Goal: Browse casually

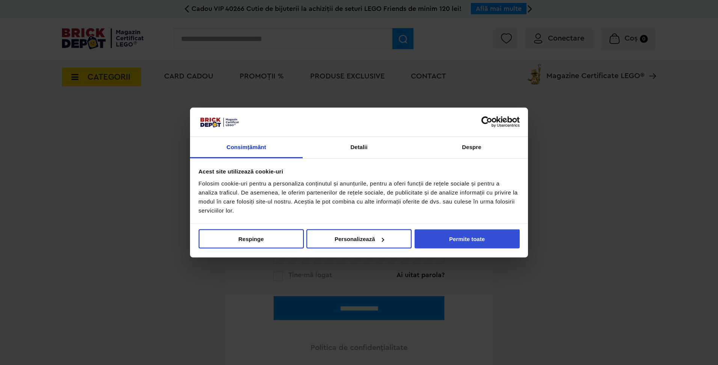
click at [478, 240] on button "Permite toate" at bounding box center [466, 238] width 105 height 19
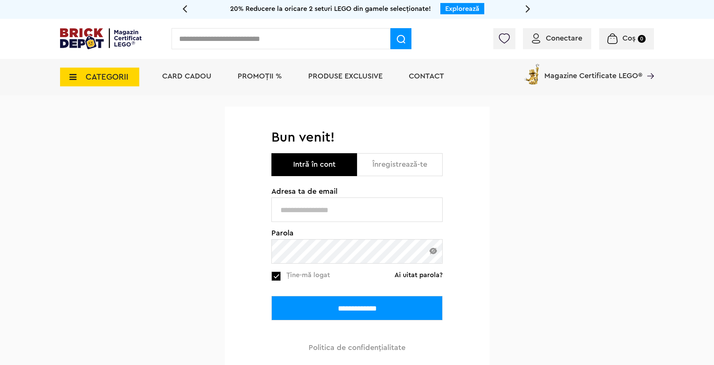
click at [334, 314] on input "**********" at bounding box center [356, 308] width 171 height 24
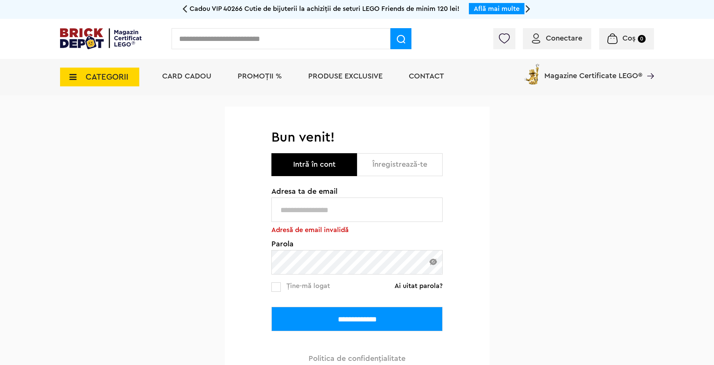
click at [374, 216] on input "text" at bounding box center [356, 209] width 171 height 24
type input "**********"
click at [360, 318] on input "**********" at bounding box center [356, 319] width 171 height 24
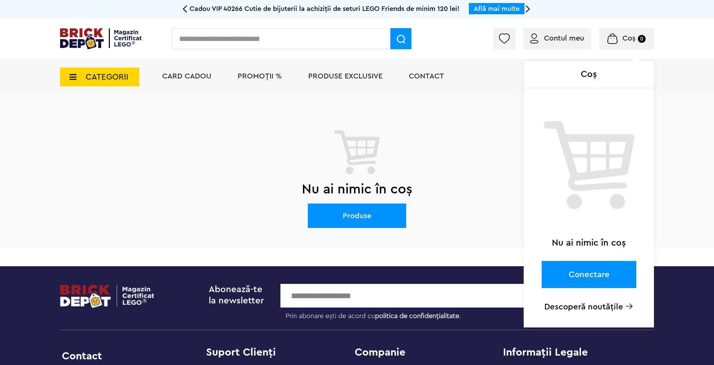
click at [547, 38] on div "Coș Nu ai nimic în coș Conectare Descoperă noutățile" at bounding box center [596, 41] width 115 height 8
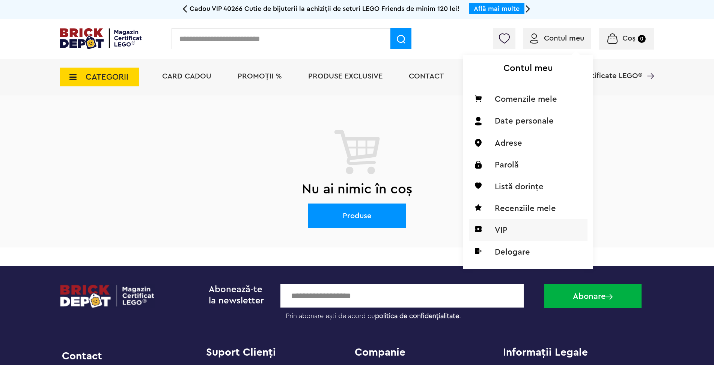
click at [518, 229] on li "VIP" at bounding box center [528, 230] width 119 height 22
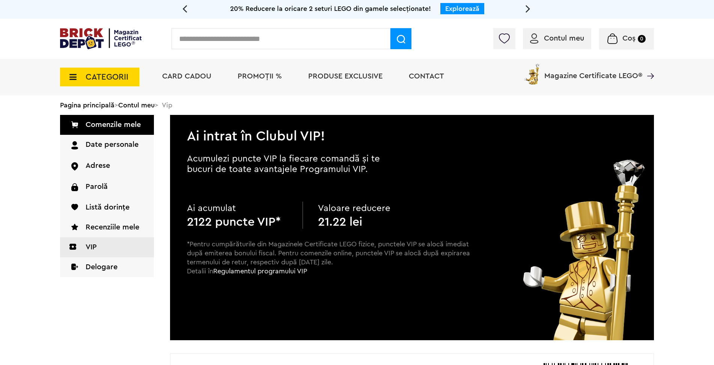
click at [126, 73] on span "CATEGORII" at bounding box center [107, 77] width 43 height 8
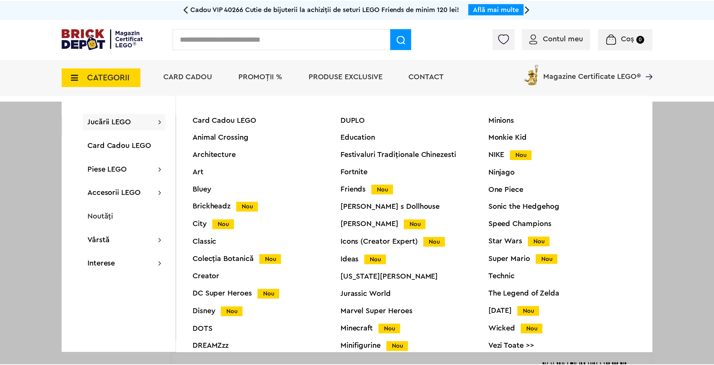
scroll to position [29, 0]
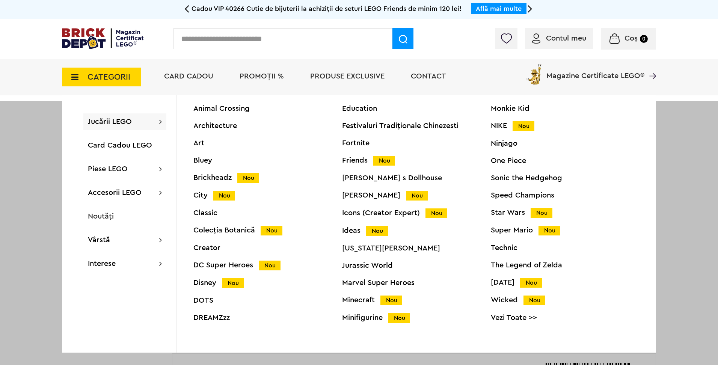
click at [366, 228] on span "Nou" at bounding box center [377, 231] width 22 height 10
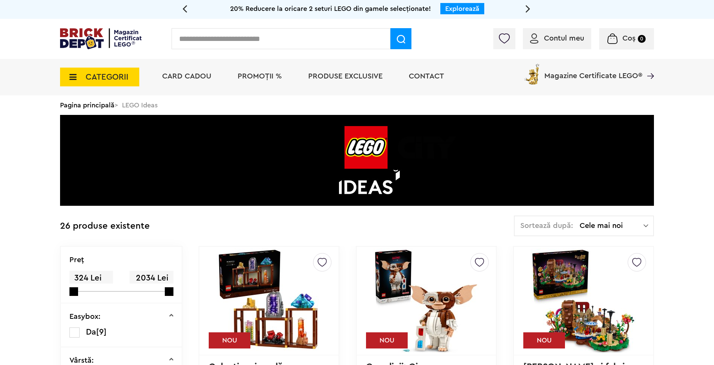
click at [104, 77] on span "CATEGORII" at bounding box center [107, 77] width 43 height 8
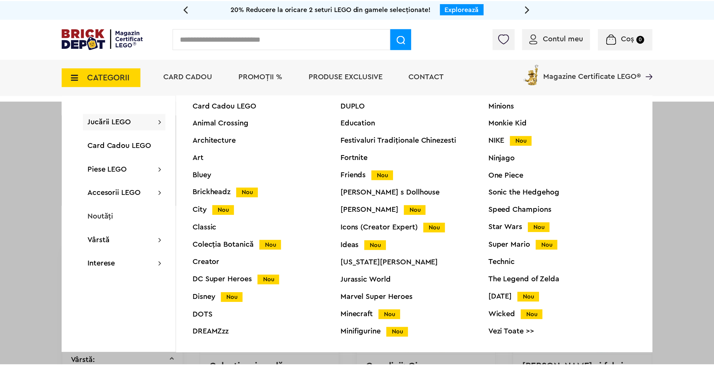
scroll to position [29, 0]
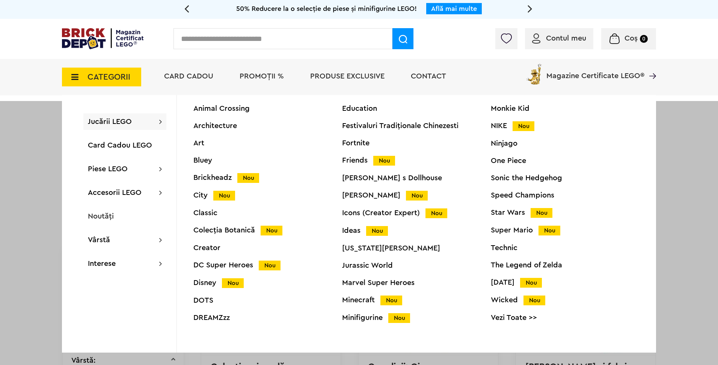
click at [504, 319] on link "Vezi Toate >>" at bounding box center [565, 318] width 149 height 8
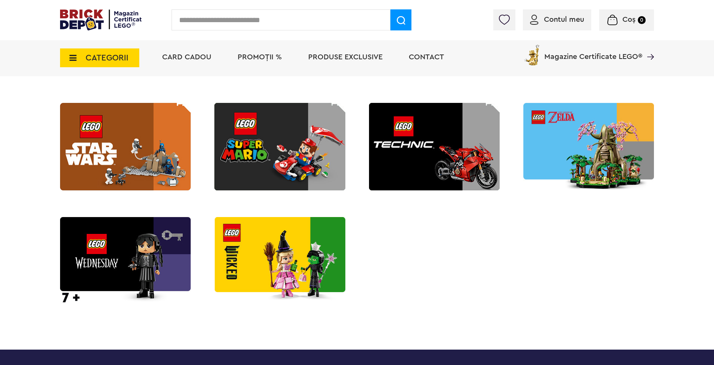
scroll to position [1051, 0]
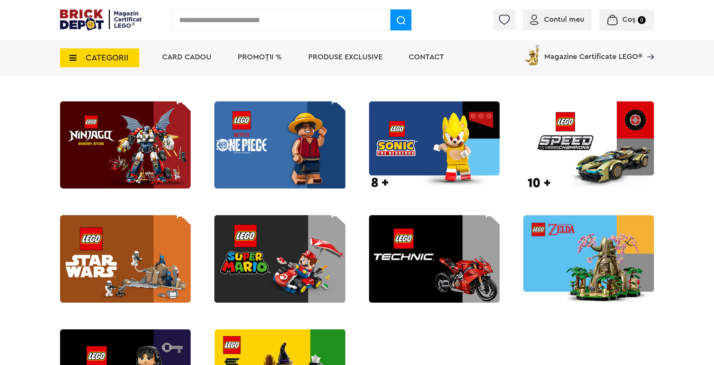
click at [549, 143] on img at bounding box center [588, 144] width 131 height 87
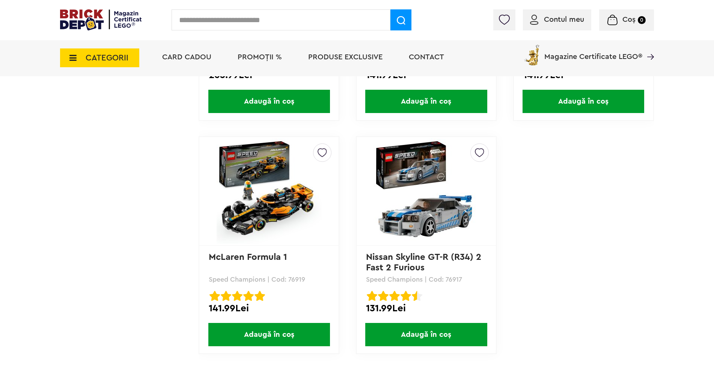
scroll to position [1989, 0]
